Goal: Task Accomplishment & Management: Manage account settings

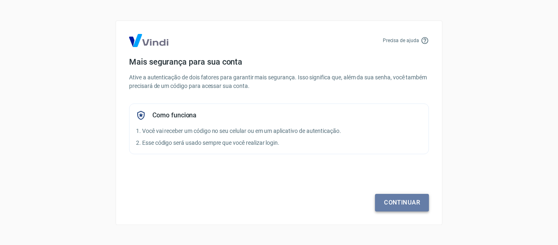
click at [407, 202] on link "Continuar" at bounding box center [402, 202] width 54 height 17
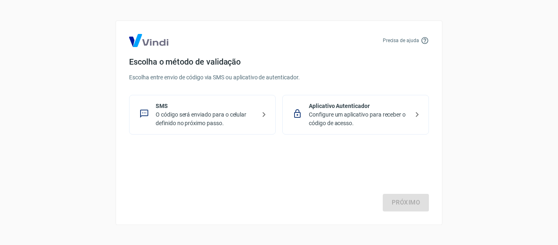
click at [210, 114] on p "O código será enviado para o celular definido no próximo passo." at bounding box center [206, 118] width 100 height 17
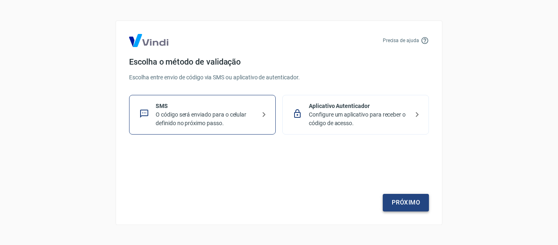
click at [392, 198] on link "Próximo" at bounding box center [406, 202] width 46 height 17
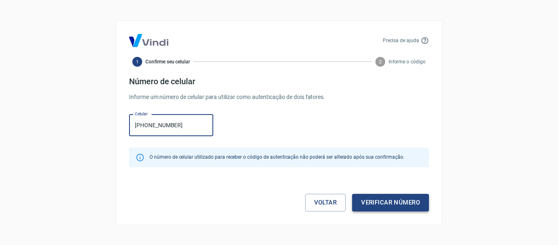
type input "[PHONE_NUMBER]"
click at [388, 199] on button "Verificar número" at bounding box center [390, 202] width 77 height 17
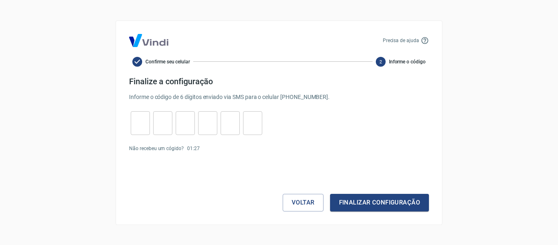
click at [137, 127] on input "tel" at bounding box center [140, 123] width 19 height 18
type input "2"
type input "6"
type input "8"
type input "6"
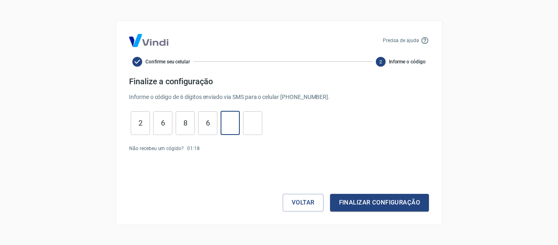
type input "7"
type input "0"
click at [368, 201] on button "Finalizar configuração" at bounding box center [379, 202] width 99 height 17
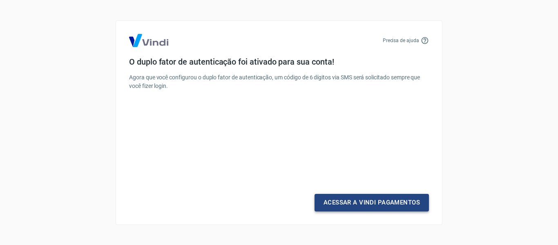
click at [370, 203] on link "Acessar a Vindi Pagamentos" at bounding box center [371, 202] width 114 height 17
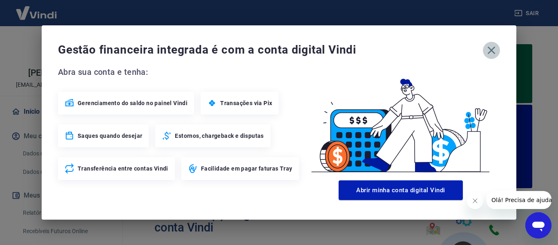
click at [495, 51] on icon "button" at bounding box center [491, 50] width 13 height 13
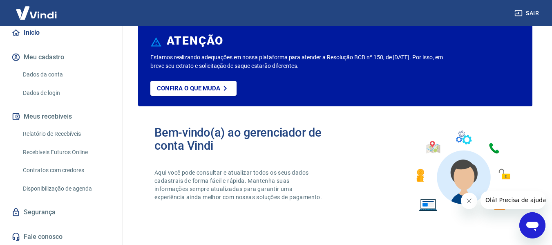
scroll to position [82, 0]
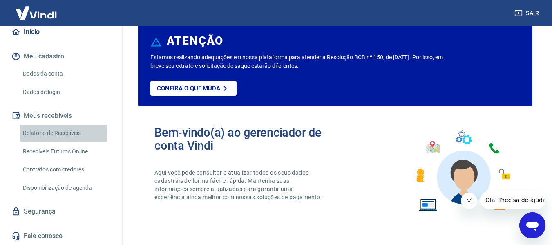
click at [53, 138] on link "Relatório de Recebíveis" at bounding box center [66, 133] width 93 height 17
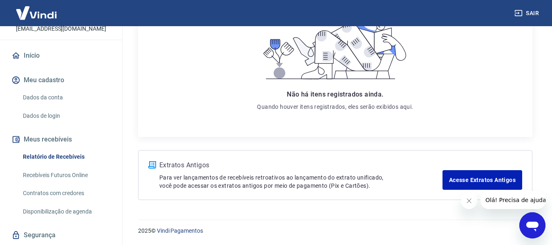
scroll to position [7, 0]
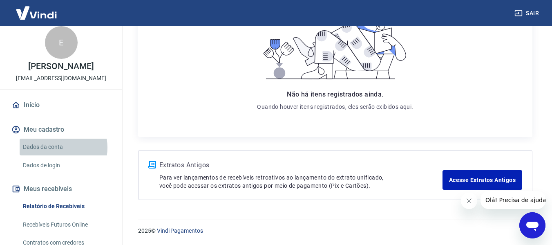
click at [53, 155] on link "Dados da conta" at bounding box center [66, 146] width 93 height 17
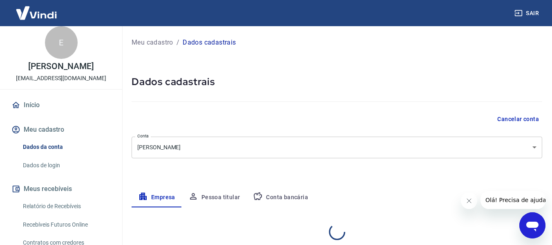
select select "ES"
select select "business"
click at [369, 150] on body "Sair E [PERSON_NAME] PEDROSA [EMAIL_ADDRESS][DOMAIN_NAME] Início Meu cadastro D…" at bounding box center [276, 122] width 552 height 245
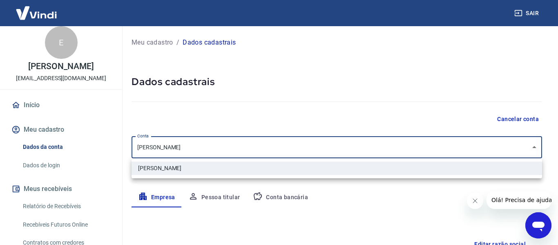
click at [369, 149] on div at bounding box center [279, 122] width 558 height 245
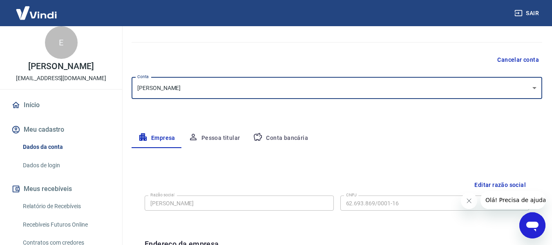
scroll to position [58, 0]
click at [223, 138] on button "Pessoa titular" at bounding box center [214, 139] width 65 height 20
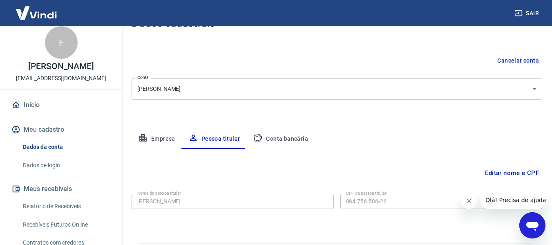
click at [288, 135] on button "Conta bancária" at bounding box center [280, 139] width 68 height 20
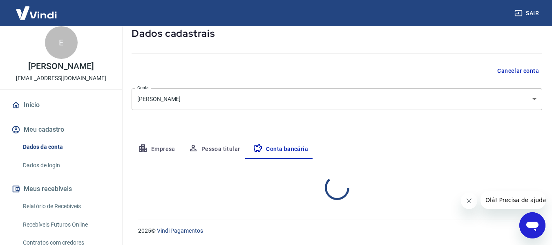
select select "1"
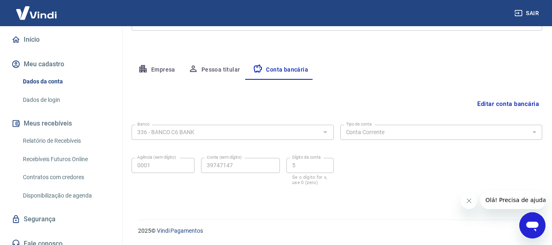
scroll to position [88, 0]
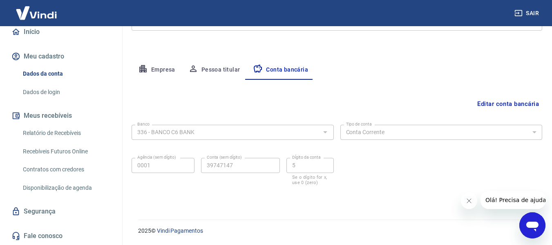
click at [60, 133] on link "Relatório de Recebíveis" at bounding box center [66, 133] width 93 height 17
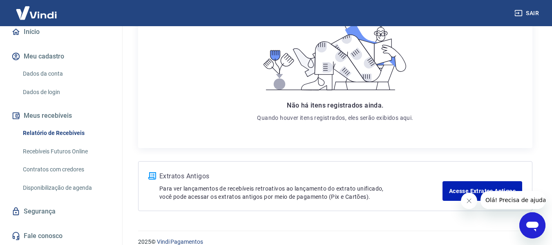
scroll to position [161, 0]
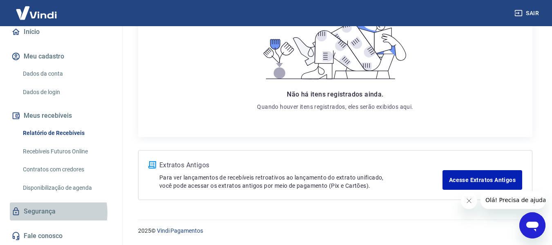
click at [41, 212] on link "Segurança" at bounding box center [61, 211] width 103 height 18
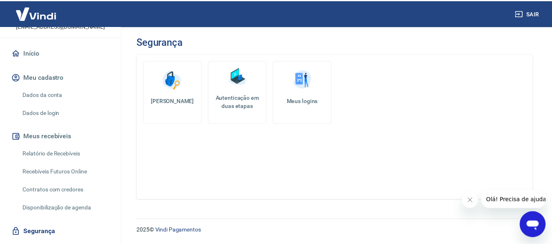
scroll to position [88, 0]
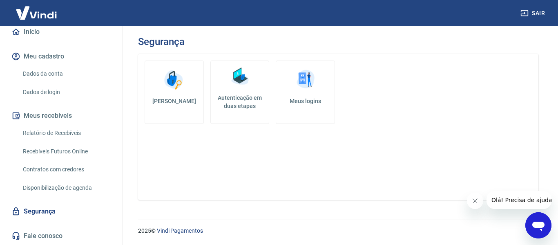
click at [39, 74] on link "Dados da conta" at bounding box center [66, 73] width 93 height 17
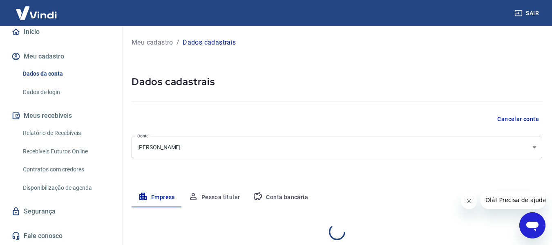
select select "ES"
select select "business"
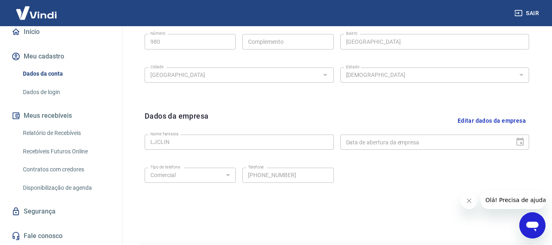
scroll to position [327, 0]
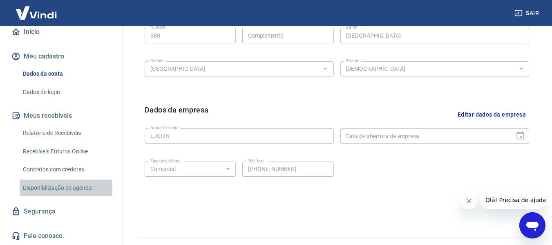
click at [65, 189] on link "Disponibilização de agenda" at bounding box center [66, 187] width 93 height 17
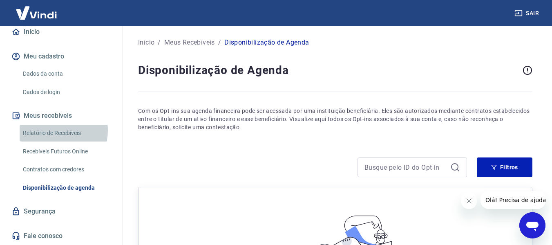
drag, startPoint x: 54, startPoint y: 130, endPoint x: 67, endPoint y: 114, distance: 20.9
click at [54, 130] on link "Relatório de Recebíveis" at bounding box center [66, 133] width 93 height 17
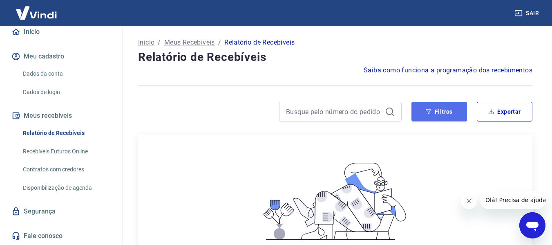
click at [444, 111] on button "Filtros" at bounding box center [439, 112] width 56 height 20
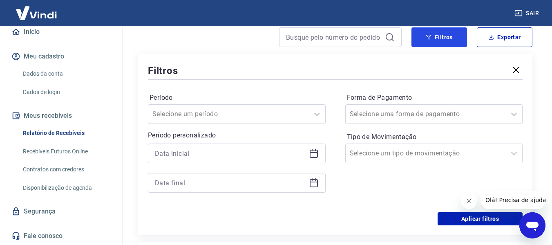
scroll to position [82, 0]
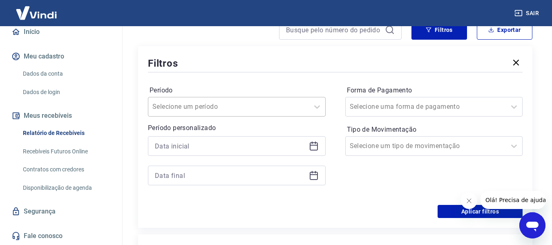
click at [222, 106] on input "Período" at bounding box center [193, 107] width 82 height 10
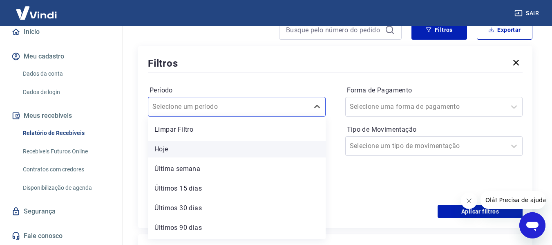
click at [196, 147] on div "Hoje" at bounding box center [237, 149] width 178 height 16
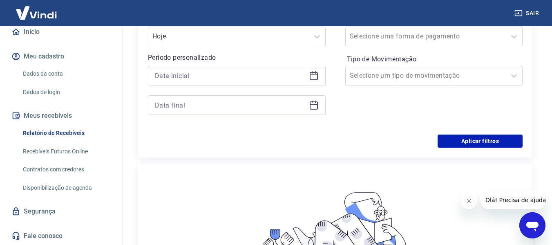
scroll to position [163, 0]
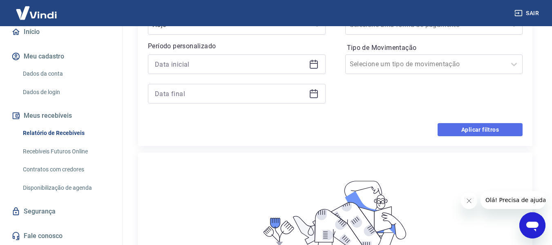
click at [474, 130] on button "Aplicar filtros" at bounding box center [479, 129] width 85 height 13
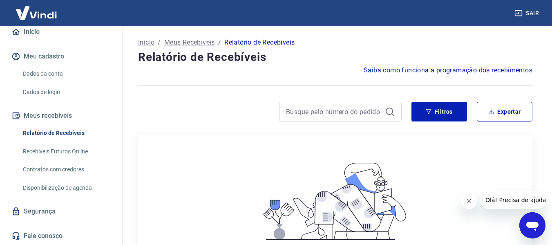
click at [41, 91] on link "Dados de login" at bounding box center [66, 92] width 93 height 17
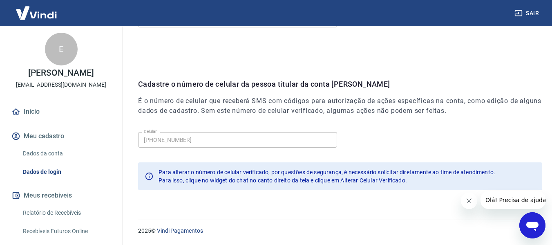
click at [46, 161] on link "Dados da conta" at bounding box center [66, 153] width 93 height 17
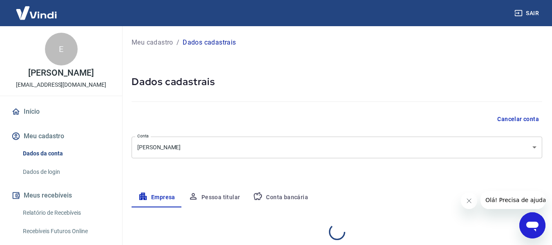
select select "ES"
select select "business"
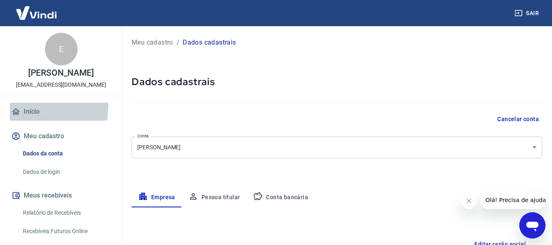
click at [34, 115] on link "Início" at bounding box center [61, 112] width 103 height 18
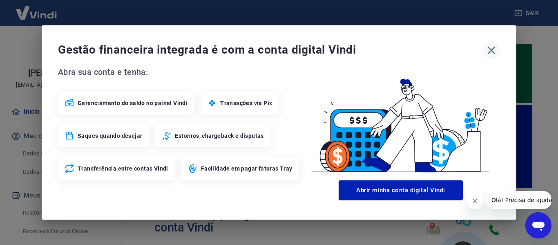
click at [488, 52] on icon "button" at bounding box center [491, 50] width 13 height 13
